Goal: Information Seeking & Learning: Learn about a topic

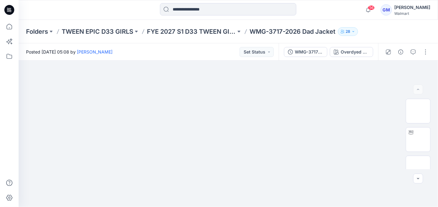
click at [10, 9] on icon at bounding box center [9, 9] width 3 height 0
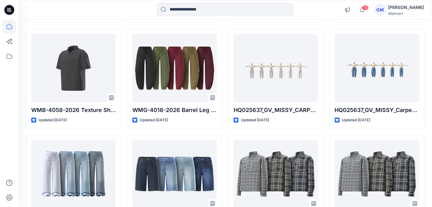
scroll to position [503, 0]
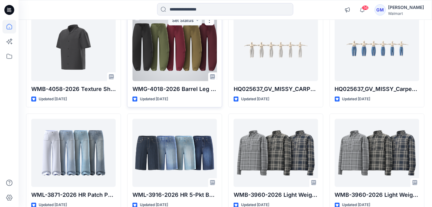
click at [207, 65] on div at bounding box center [175, 47] width 85 height 68
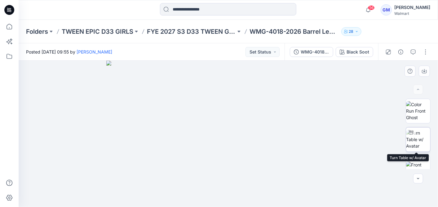
click at [419, 137] on img at bounding box center [418, 140] width 24 height 20
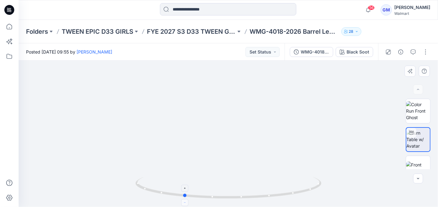
drag, startPoint x: 229, startPoint y: 197, endPoint x: 184, endPoint y: 202, distance: 45.1
click at [184, 200] on icon at bounding box center [228, 188] width 187 height 23
drag, startPoint x: 274, startPoint y: 199, endPoint x: 239, endPoint y: 200, distance: 35.6
click at [239, 200] on icon at bounding box center [228, 188] width 187 height 23
drag, startPoint x: 239, startPoint y: 199, endPoint x: 282, endPoint y: 192, distance: 43.5
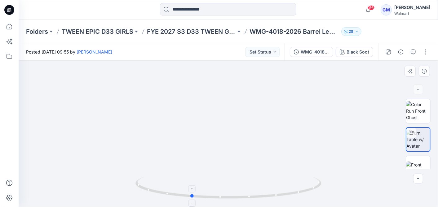
click at [282, 192] on icon at bounding box center [228, 188] width 187 height 23
click at [367, 53] on div "Black Soot" at bounding box center [357, 52] width 23 height 7
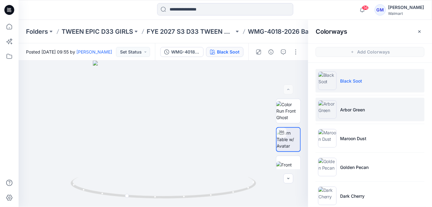
click at [325, 115] on img at bounding box center [327, 109] width 19 height 19
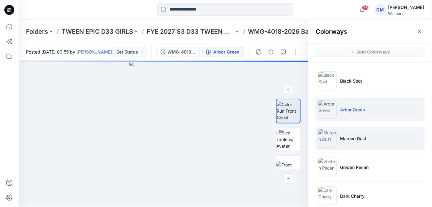
click at [334, 135] on img at bounding box center [327, 138] width 19 height 19
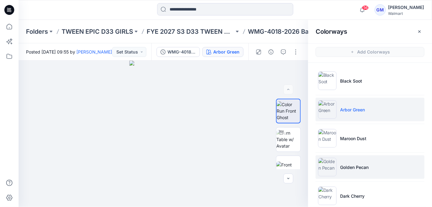
click at [323, 170] on img at bounding box center [327, 167] width 19 height 19
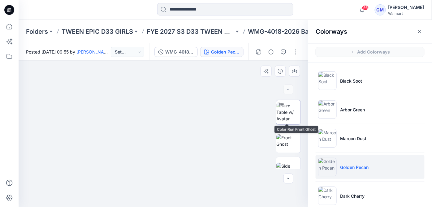
scroll to position [34, 0]
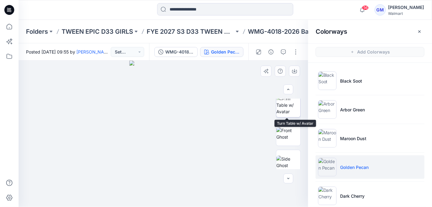
click at [283, 103] on img at bounding box center [288, 105] width 24 height 20
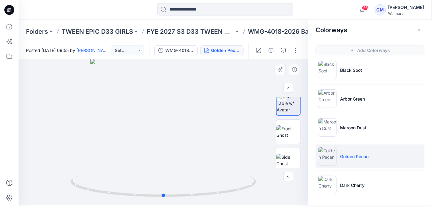
scroll to position [0, 0]
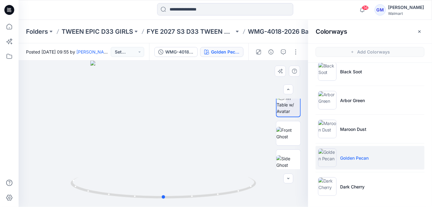
drag, startPoint x: 188, startPoint y: 137, endPoint x: 184, endPoint y: 128, distance: 10.1
click at [287, 113] on img at bounding box center [289, 105] width 24 height 20
drag, startPoint x: 162, startPoint y: 200, endPoint x: 267, endPoint y: 195, distance: 105.4
click at [267, 195] on div at bounding box center [164, 134] width 290 height 146
drag, startPoint x: 189, startPoint y: 177, endPoint x: 167, endPoint y: -26, distance: 203.7
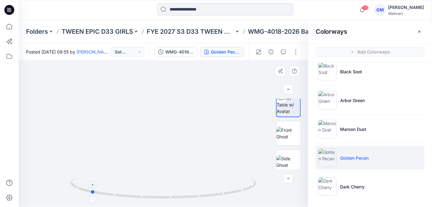
drag, startPoint x: 170, startPoint y: 179, endPoint x: 185, endPoint y: 180, distance: 14.6
click at [185, 180] on icon at bounding box center [164, 188] width 187 height 23
drag, startPoint x: 180, startPoint y: 175, endPoint x: 181, endPoint y: 108, distance: 66.6
click at [181, 108] on div at bounding box center [164, 134] width 290 height 146
drag, startPoint x: 186, startPoint y: 108, endPoint x: 188, endPoint y: 73, distance: 35.1
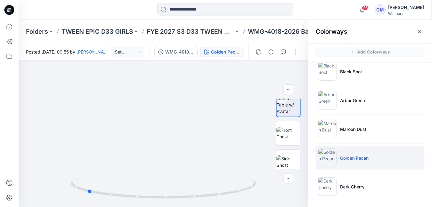
drag, startPoint x: 194, startPoint y: 179, endPoint x: 190, endPoint y: 57, distance: 122.1
drag, startPoint x: 192, startPoint y: 147, endPoint x: 191, endPoint y: 57, distance: 90.1
drag, startPoint x: 182, startPoint y: 170, endPoint x: 180, endPoint y: 46, distance: 123.6
drag, startPoint x: 169, startPoint y: 103, endPoint x: 172, endPoint y: 46, distance: 58.0
drag, startPoint x: 173, startPoint y: 197, endPoint x: 226, endPoint y: 192, distance: 53.5
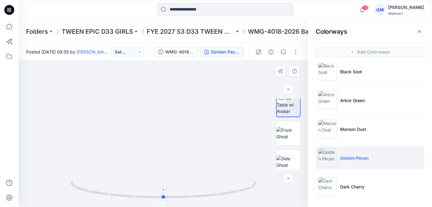
click at [226, 192] on icon at bounding box center [164, 188] width 187 height 23
drag, startPoint x: 216, startPoint y: 195, endPoint x: 193, endPoint y: 196, distance: 23.5
click at [193, 196] on icon at bounding box center [164, 188] width 187 height 23
drag, startPoint x: 178, startPoint y: 197, endPoint x: 134, endPoint y: 198, distance: 44.0
click at [134, 198] on icon at bounding box center [164, 188] width 187 height 23
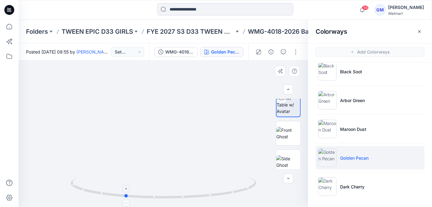
drag, startPoint x: 183, startPoint y: 198, endPoint x: 225, endPoint y: 198, distance: 42.7
click at [225, 198] on icon at bounding box center [164, 188] width 187 height 23
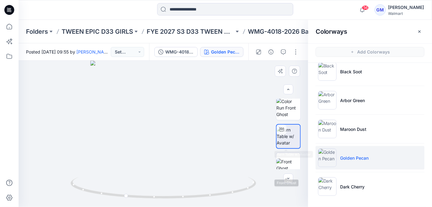
scroll to position [0, 0]
drag, startPoint x: 126, startPoint y: 199, endPoint x: 163, endPoint y: 198, distance: 36.2
click at [163, 198] on icon at bounding box center [164, 188] width 187 height 23
drag, startPoint x: 185, startPoint y: 115, endPoint x: 185, endPoint y: 120, distance: 5.6
drag, startPoint x: 192, startPoint y: 91, endPoint x: 191, endPoint y: 114, distance: 23.3
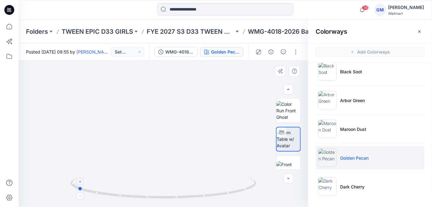
drag, startPoint x: 162, startPoint y: 199, endPoint x: 78, endPoint y: 194, distance: 84.1
click at [78, 194] on icon at bounding box center [164, 188] width 187 height 23
drag, startPoint x: 149, startPoint y: 113, endPoint x: 138, endPoint y: 157, distance: 45.2
drag, startPoint x: 119, startPoint y: 193, endPoint x: 216, endPoint y: 194, distance: 96.9
click at [216, 194] on icon at bounding box center [164, 188] width 187 height 23
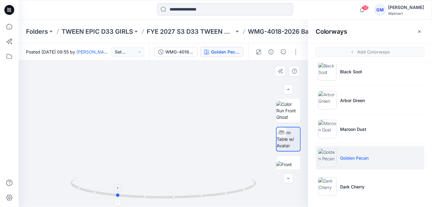
drag, startPoint x: 178, startPoint y: 198, endPoint x: 121, endPoint y: 189, distance: 58.2
click at [121, 189] on icon at bounding box center [164, 188] width 187 height 23
drag, startPoint x: 193, startPoint y: 162, endPoint x: 163, endPoint y: 162, distance: 29.7
drag, startPoint x: 132, startPoint y: 197, endPoint x: 87, endPoint y: 189, distance: 45.7
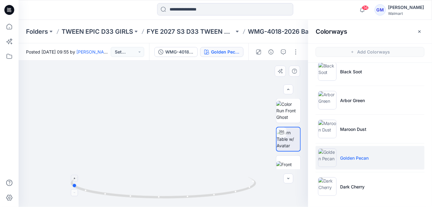
click at [87, 189] on icon at bounding box center [164, 188] width 187 height 23
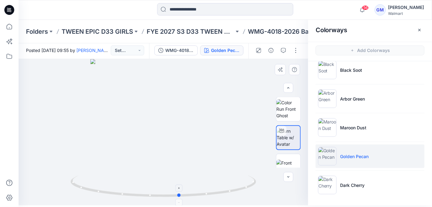
drag, startPoint x: 133, startPoint y: 193, endPoint x: 241, endPoint y: 185, distance: 108.4
click at [241, 185] on icon at bounding box center [164, 187] width 187 height 23
drag, startPoint x: 174, startPoint y: 163, endPoint x: 179, endPoint y: 112, distance: 51.3
drag, startPoint x: 185, startPoint y: 196, endPoint x: 90, endPoint y: 194, distance: 95.4
click at [90, 194] on icon at bounding box center [164, 187] width 187 height 23
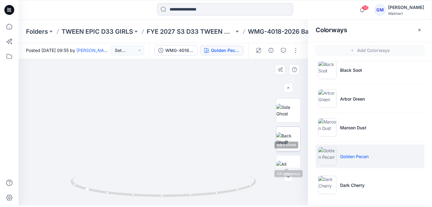
scroll to position [96, 0]
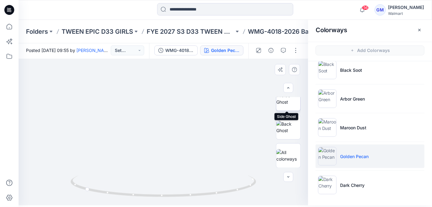
click at [289, 105] on img at bounding box center [288, 98] width 24 height 13
